Goal: Task Accomplishment & Management: Use online tool/utility

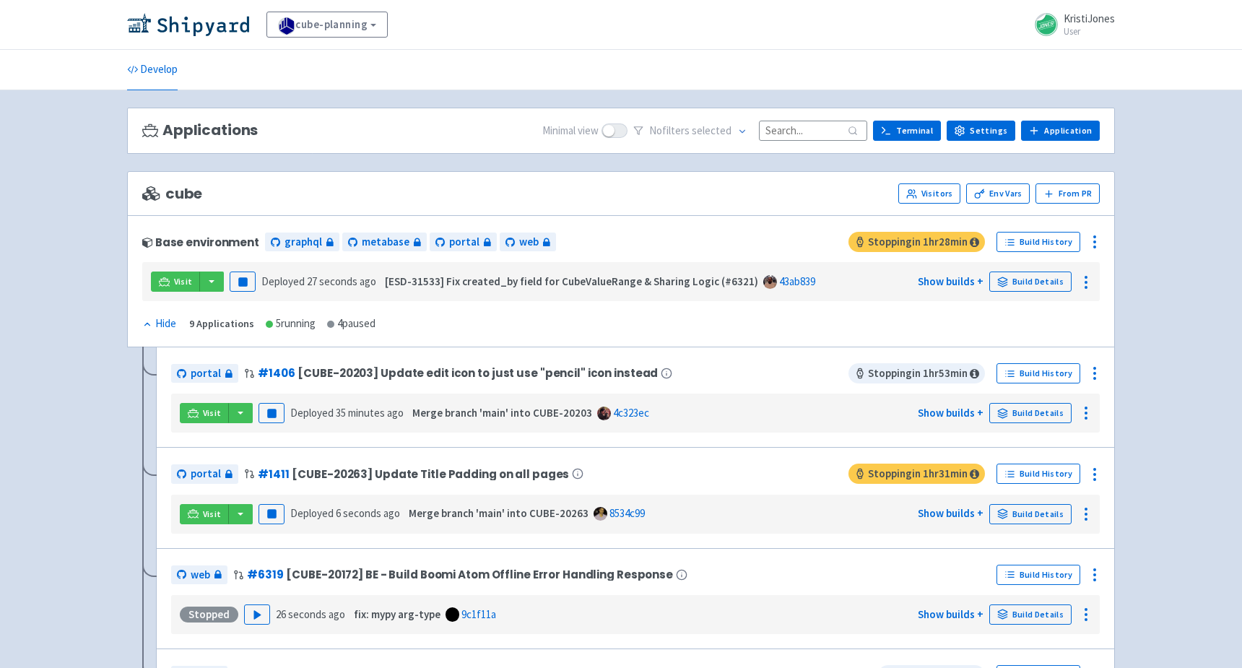
scroll to position [37, 0]
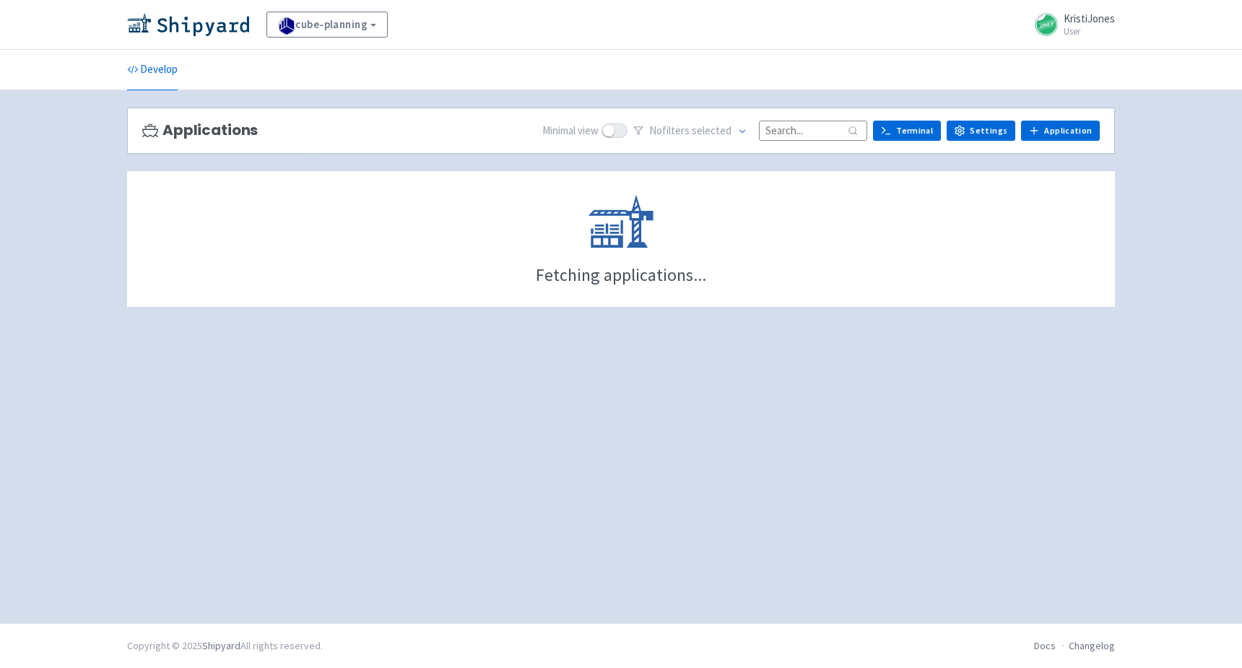
scroll to position [37, 0]
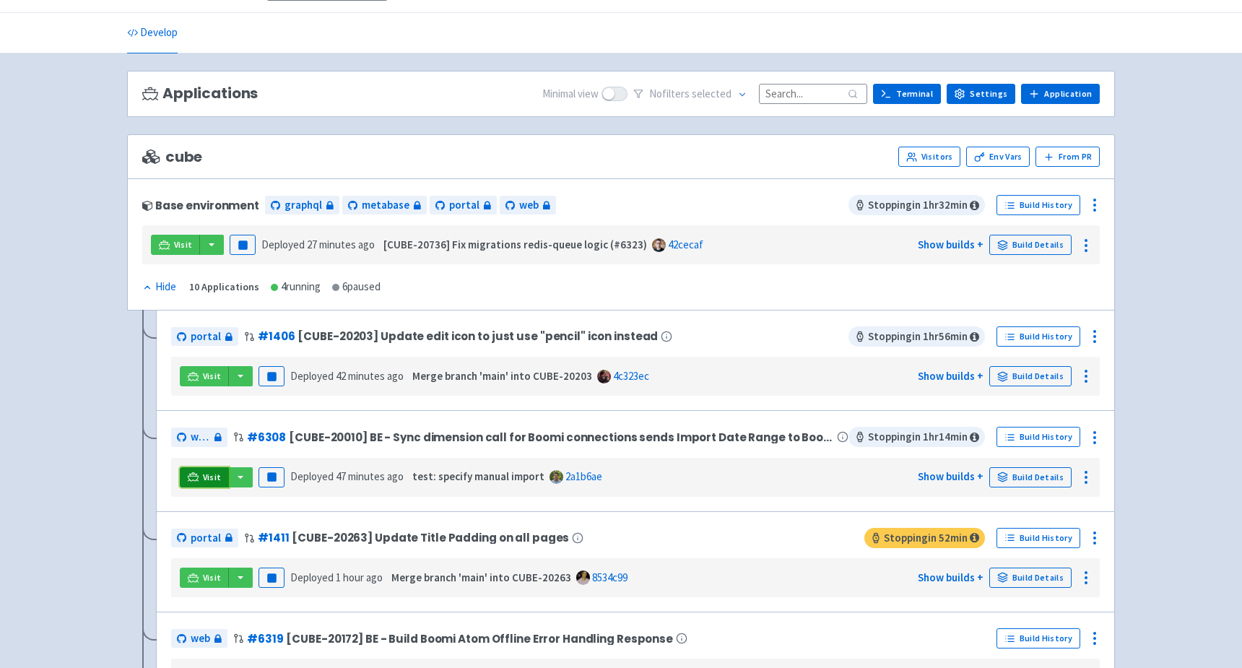
click at [198, 475] on link "Visit" at bounding box center [204, 477] width 49 height 20
click at [1098, 430] on icon at bounding box center [1094, 437] width 17 height 17
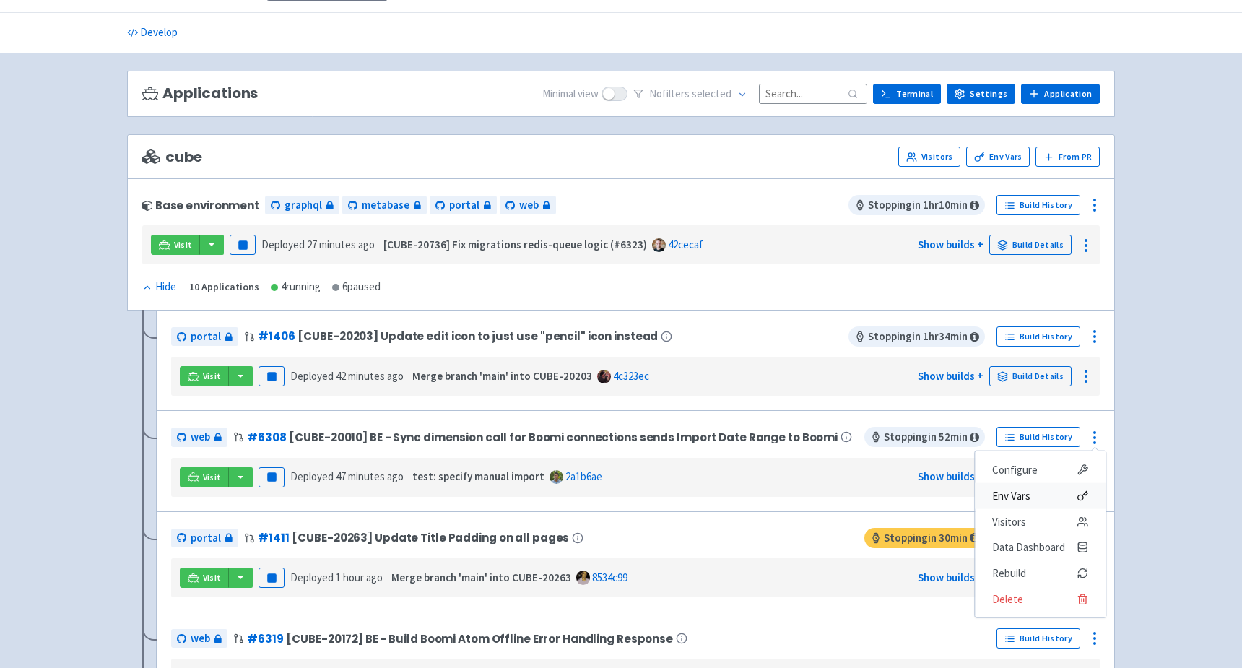
click at [1039, 492] on span "Env Vars" at bounding box center [1040, 496] width 96 height 20
